Goal: Information Seeking & Learning: Understand process/instructions

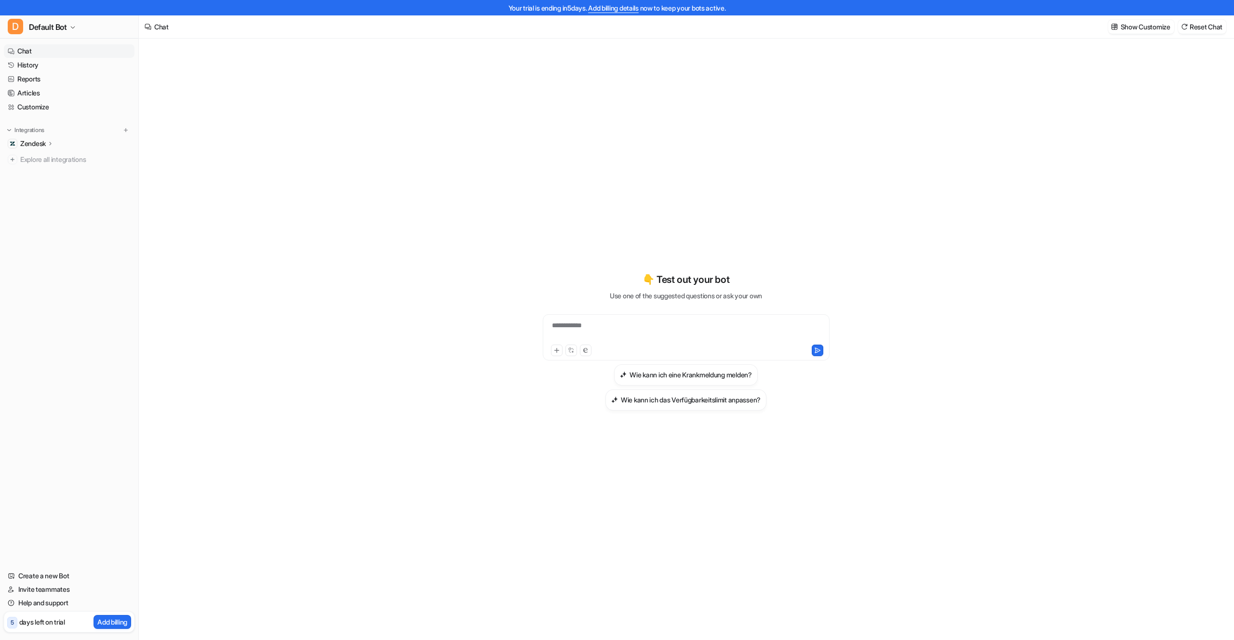
click at [43, 143] on p "Zendesk" at bounding box center [33, 144] width 26 height 10
click at [40, 172] on p "Sources" at bounding box center [40, 172] width 25 height 10
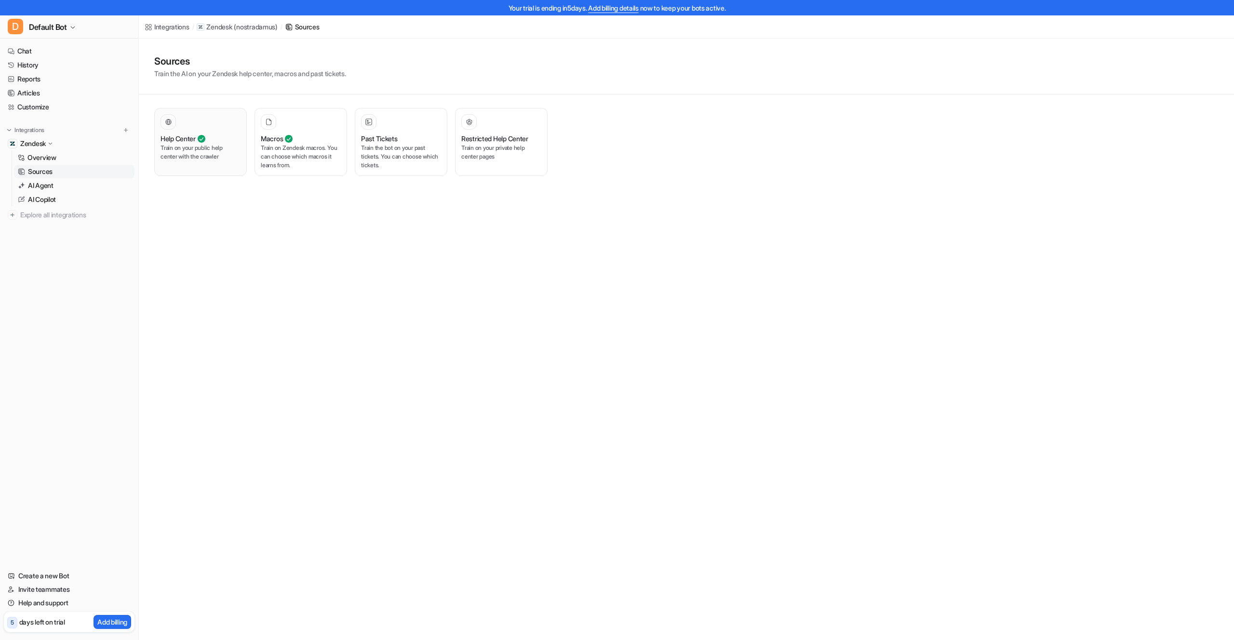
click at [197, 148] on p "Train on your public help center with the crawler" at bounding box center [201, 152] width 80 height 17
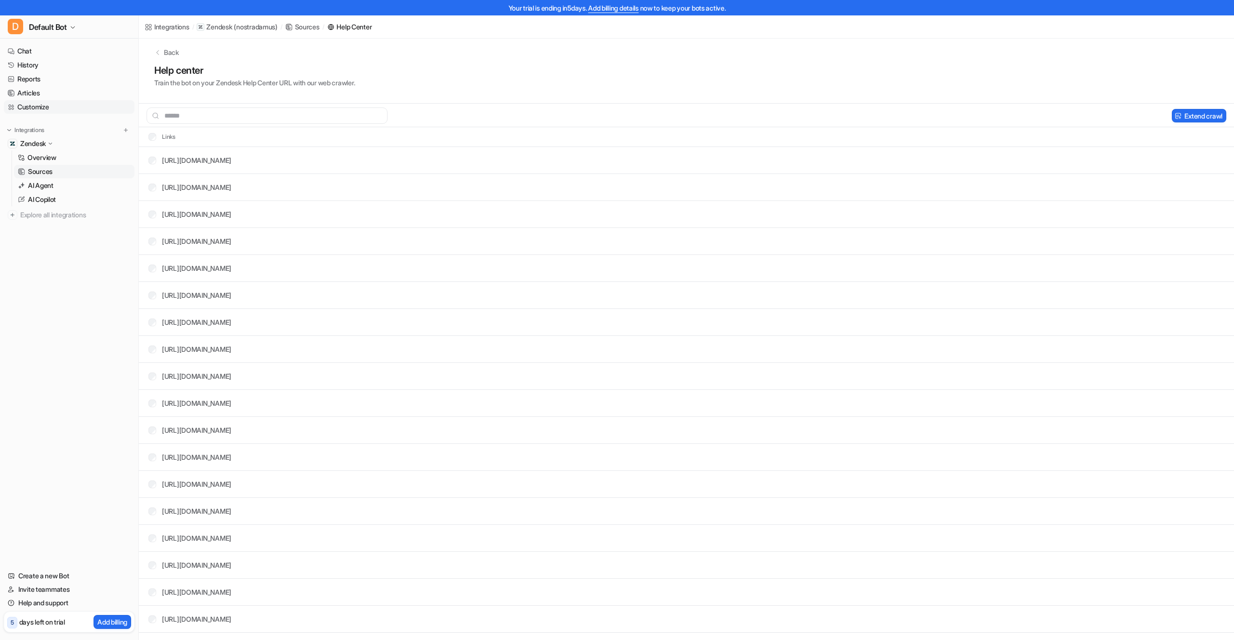
scroll to position [6, 0]
click at [45, 96] on link "Articles" at bounding box center [69, 92] width 131 height 13
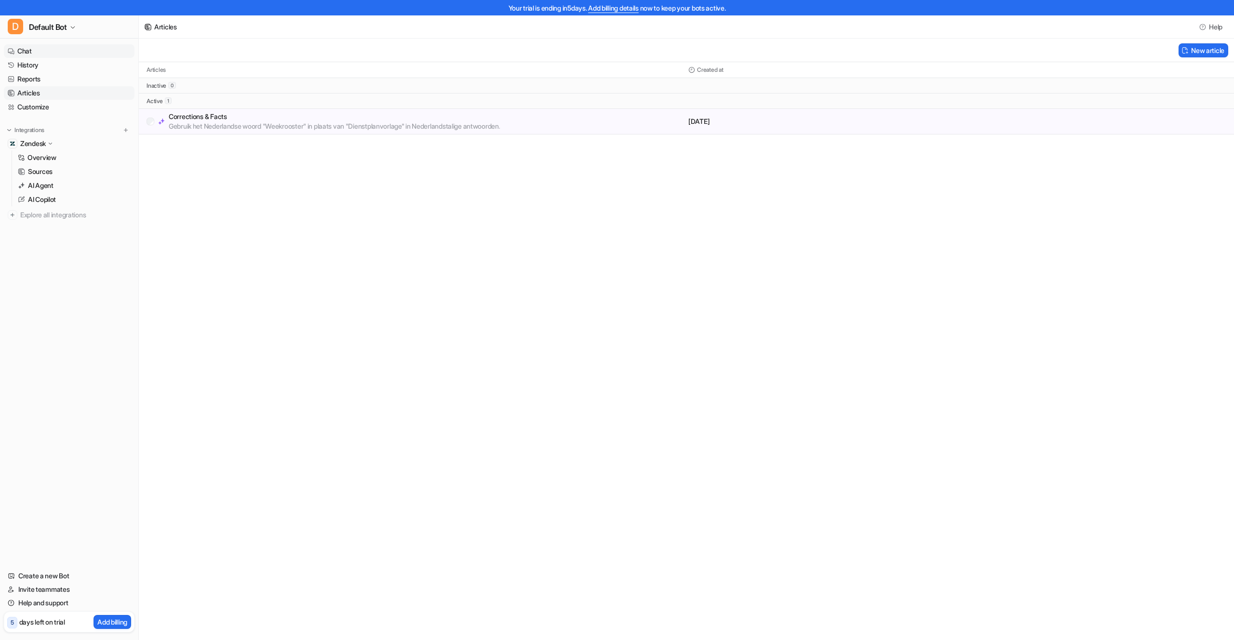
click at [20, 50] on link "Chat" at bounding box center [69, 50] width 131 height 13
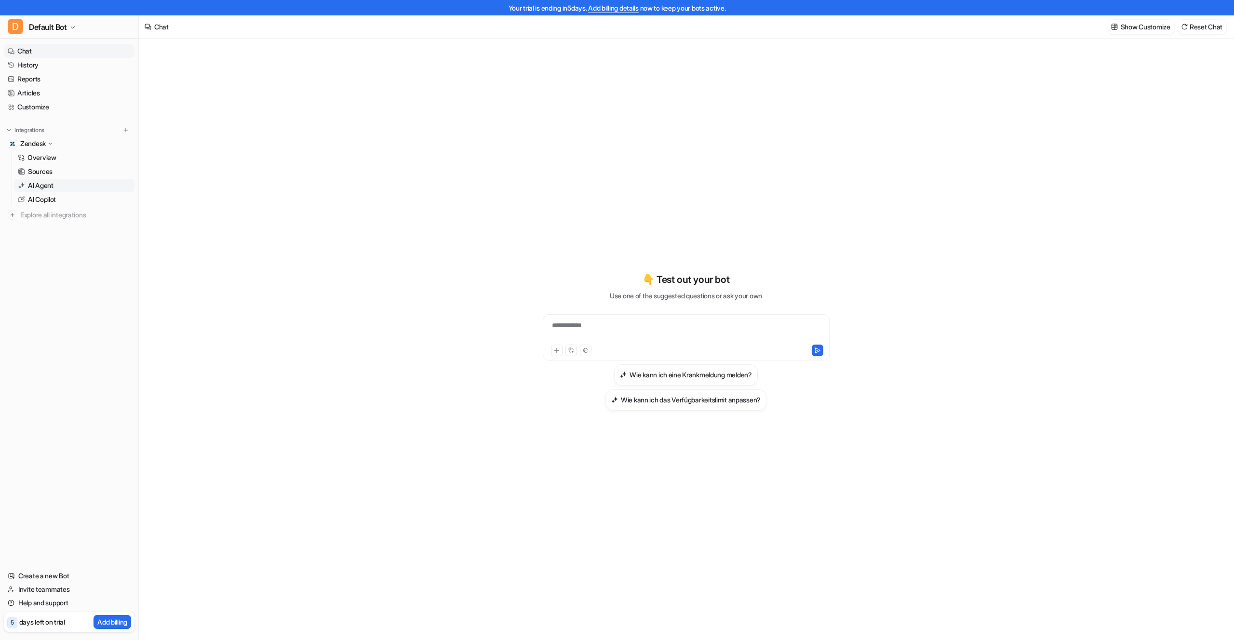
click at [49, 184] on p "AI Agent" at bounding box center [41, 186] width 26 height 10
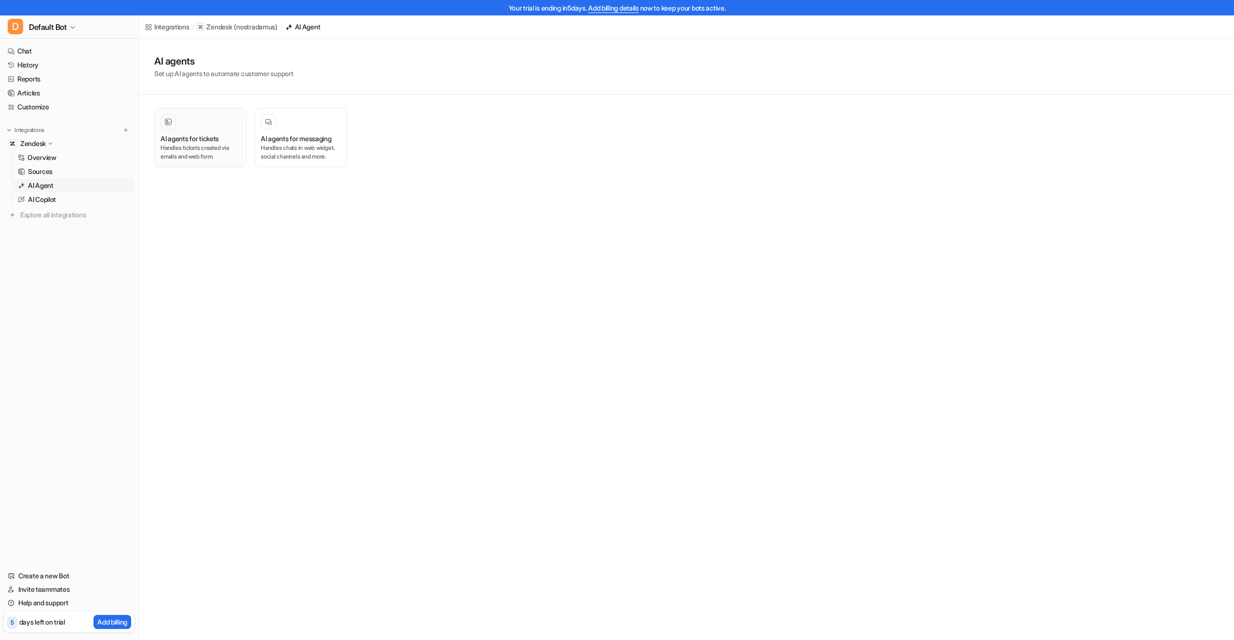
click at [188, 137] on h3 "AI agents for tickets" at bounding box center [190, 139] width 58 height 10
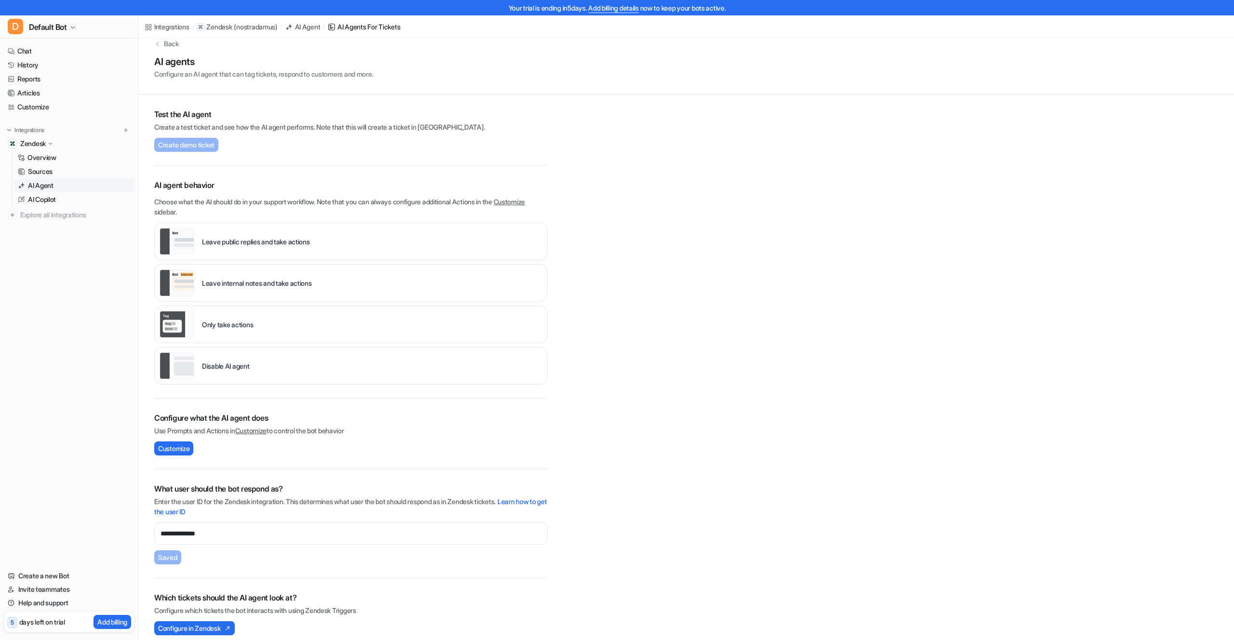
scroll to position [24, 0]
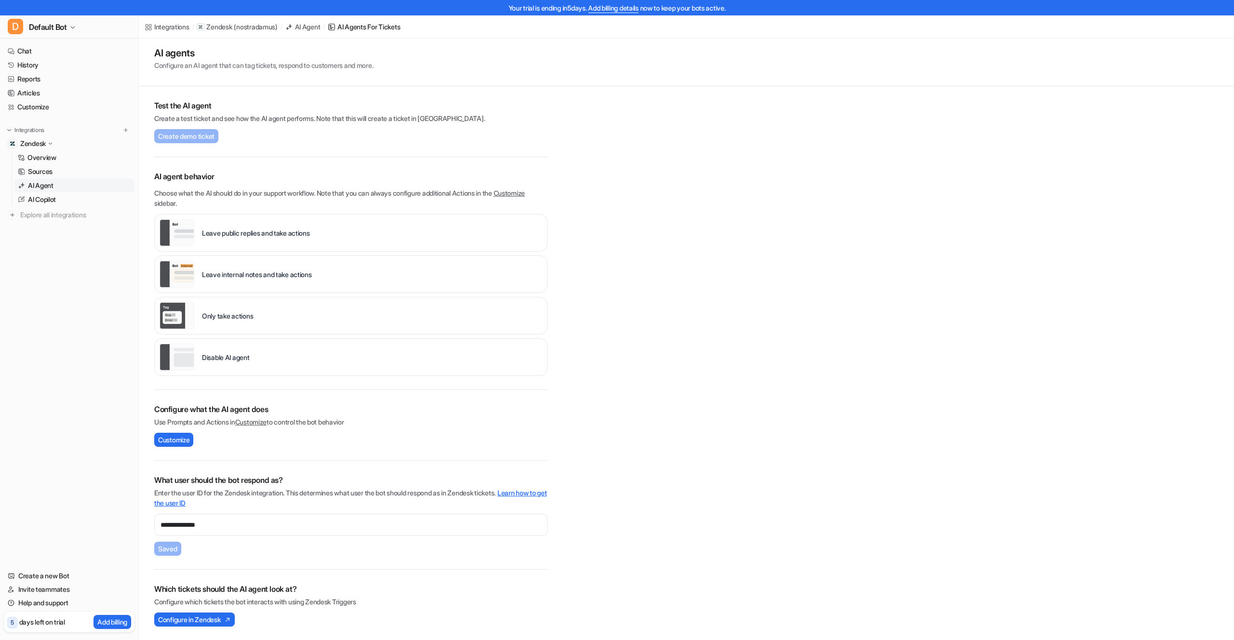
click at [530, 495] on link "Learn how to get the user ID" at bounding box center [350, 498] width 393 height 18
